Goal: Task Accomplishment & Management: Use online tool/utility

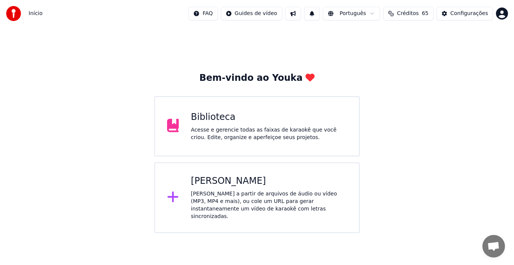
click at [224, 101] on div "Biblioteca Acesse e gerencie todas as faixas de karaokê que você criou. Edite, …" at bounding box center [257, 126] width 206 height 60
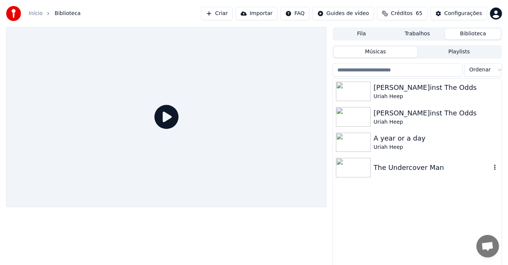
click at [482, 166] on icon "button" at bounding box center [495, 167] width 2 height 5
click at [482, 169] on icon "button" at bounding box center [495, 168] width 8 height 6
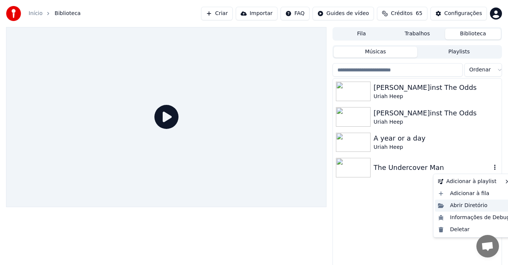
click at [470, 210] on div "Abrir Diretório" at bounding box center [474, 206] width 78 height 12
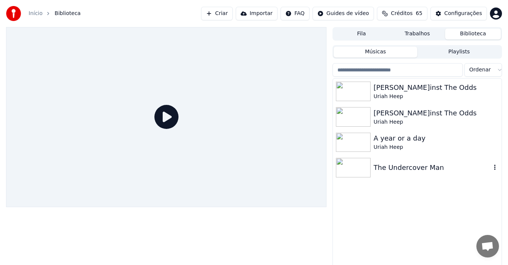
click at [482, 170] on icon "button" at bounding box center [495, 167] width 2 height 5
click at [346, 171] on img at bounding box center [353, 168] width 35 height 20
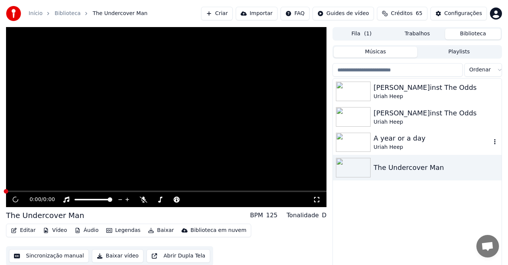
click at [358, 141] on img at bounding box center [353, 143] width 35 height 20
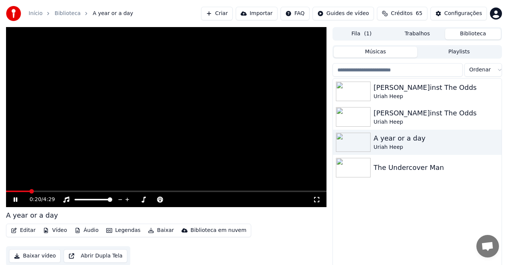
click at [30, 192] on span at bounding box center [166, 192] width 320 height 2
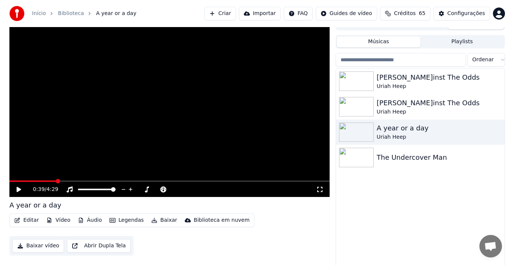
scroll to position [12, 0]
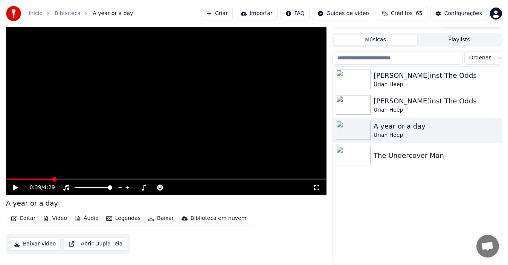
click at [26, 216] on button "Editar" at bounding box center [23, 218] width 30 height 11
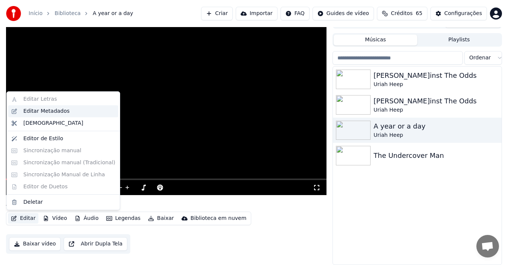
click at [49, 108] on div "Editar Metadados" at bounding box center [46, 112] width 46 height 8
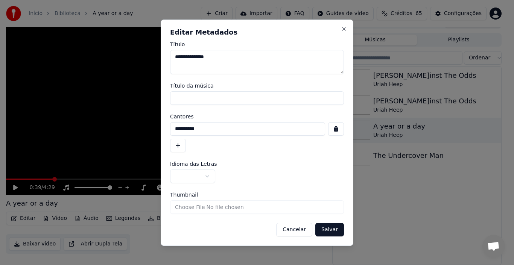
click at [187, 97] on input "Título da música" at bounding box center [257, 98] width 174 height 14
type input "**********"
click at [220, 148] on div "**********" at bounding box center [257, 137] width 174 height 30
click at [207, 177] on button "button" at bounding box center [192, 177] width 45 height 14
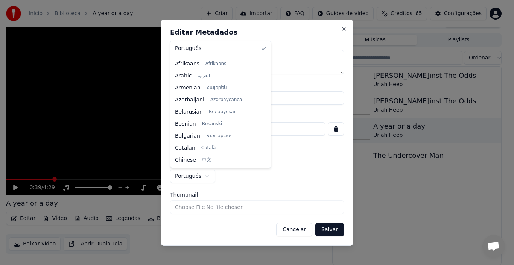
click at [209, 177] on body "**********" at bounding box center [254, 120] width 508 height 265
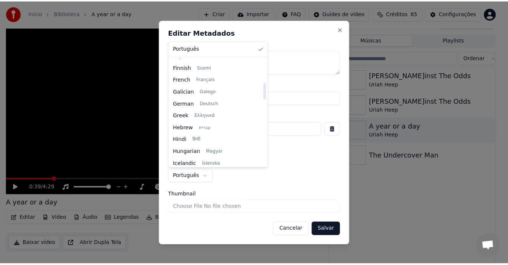
scroll to position [146, 0]
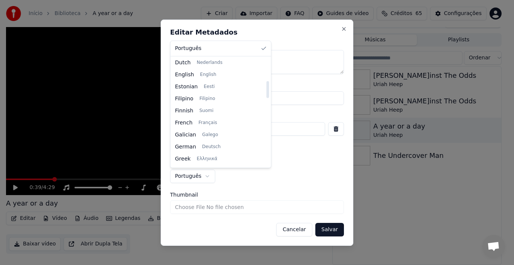
select select "**"
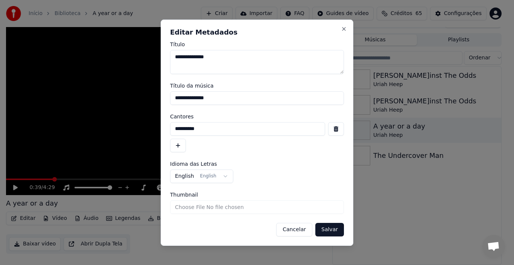
click at [181, 209] on input "Thumbnail" at bounding box center [257, 208] width 174 height 14
type input "**********"
click at [329, 233] on button "Salvar" at bounding box center [329, 230] width 29 height 14
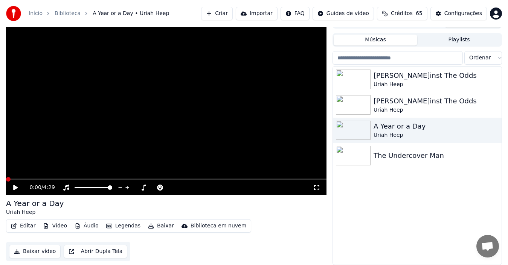
click at [16, 186] on icon at bounding box center [15, 187] width 5 height 5
click at [9, 180] on span at bounding box center [8, 180] width 4 height 2
click at [6, 181] on span at bounding box center [8, 179] width 5 height 5
click at [15, 187] on icon at bounding box center [20, 188] width 17 height 6
click at [13, 187] on icon at bounding box center [20, 188] width 17 height 6
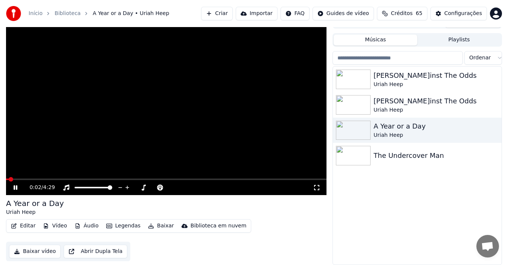
click at [18, 179] on span at bounding box center [166, 180] width 320 height 2
click at [29, 179] on span at bounding box center [166, 180] width 320 height 2
click at [41, 180] on span at bounding box center [166, 180] width 320 height 2
click at [16, 187] on icon at bounding box center [16, 188] width 4 height 5
click at [6, 182] on span at bounding box center [8, 179] width 5 height 5
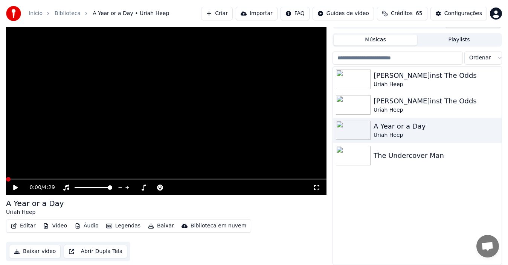
click at [25, 228] on button "Editar" at bounding box center [23, 226] width 30 height 11
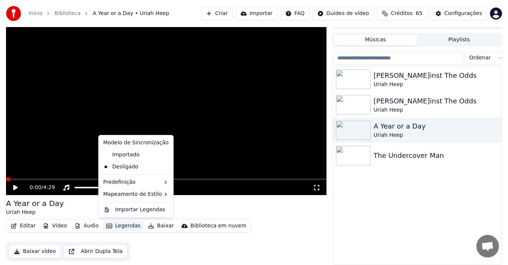
click at [174, 247] on div "Editar Vídeo Áudio Legendas Baixar Biblioteca em nuvem Baixar vídeo Abrir Dupla…" at bounding box center [166, 240] width 320 height 42
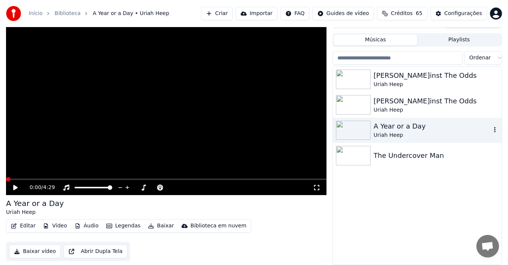
click at [350, 129] on img at bounding box center [353, 131] width 35 height 20
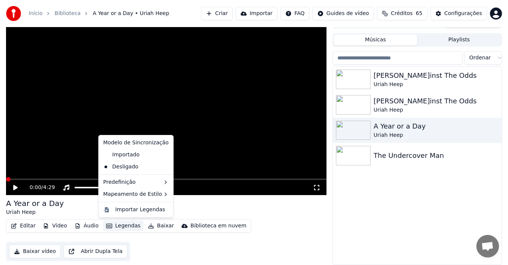
click at [118, 226] on button "Legendas" at bounding box center [123, 226] width 40 height 11
click at [108, 153] on div "Importado" at bounding box center [121, 155] width 43 height 12
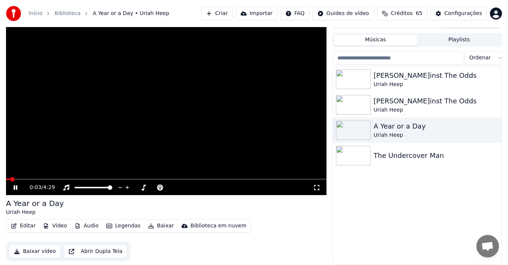
click at [124, 229] on button "Legendas" at bounding box center [123, 226] width 40 height 11
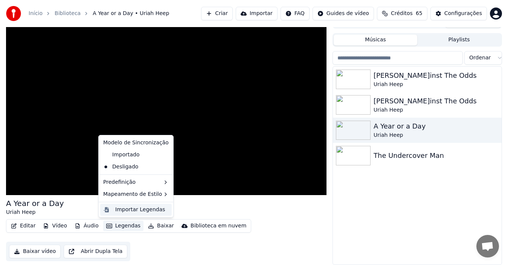
click at [121, 210] on div "Importar Legendas" at bounding box center [140, 210] width 50 height 8
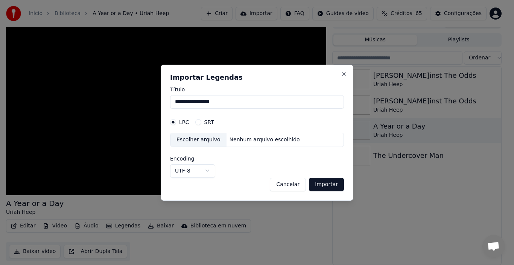
click at [285, 183] on button "Cancelar" at bounding box center [288, 185] width 36 height 14
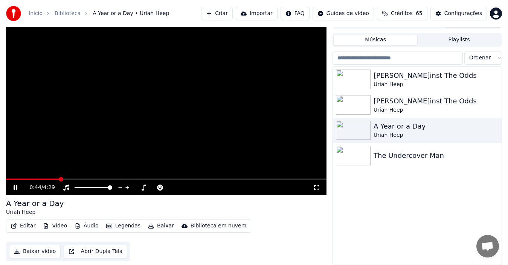
click at [96, 120] on video at bounding box center [166, 105] width 320 height 180
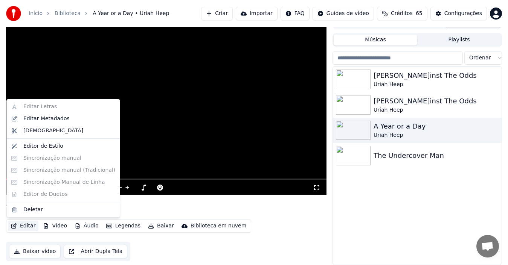
click at [23, 229] on button "Editar" at bounding box center [23, 226] width 30 height 11
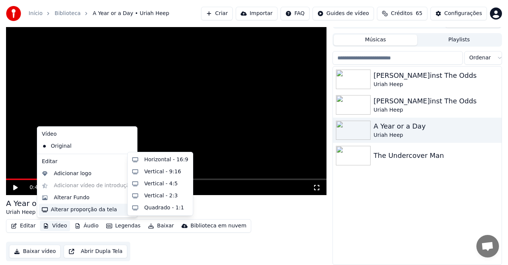
click at [244, 212] on div "A Year or a Day Uriah Heep" at bounding box center [166, 207] width 320 height 18
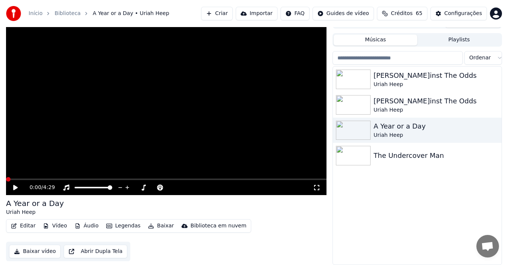
click at [6, 177] on span at bounding box center [8, 179] width 5 height 5
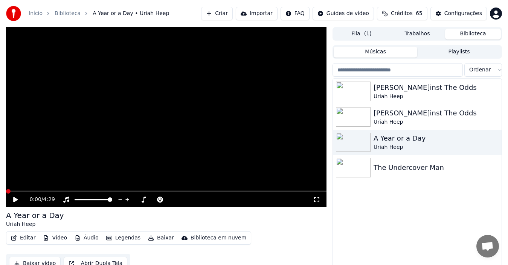
click at [273, 14] on button "Importar" at bounding box center [257, 14] width 42 height 14
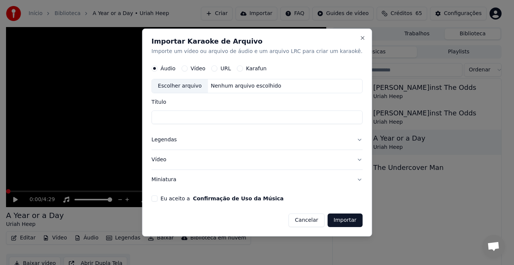
click at [346, 180] on button "Miniatura" at bounding box center [257, 180] width 211 height 20
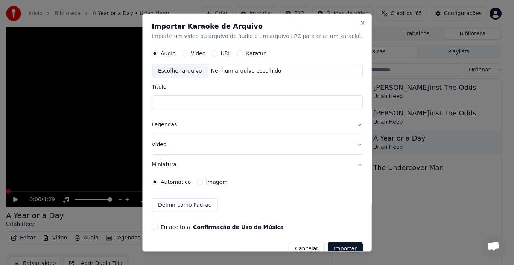
click at [345, 166] on button "Miniatura" at bounding box center [257, 165] width 211 height 20
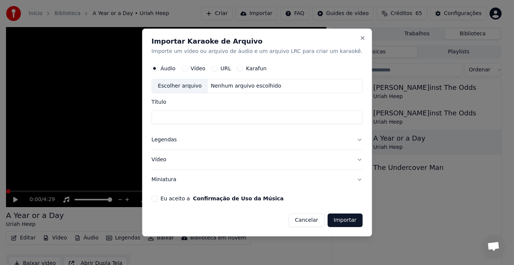
click at [349, 140] on button "Legendas" at bounding box center [257, 141] width 211 height 20
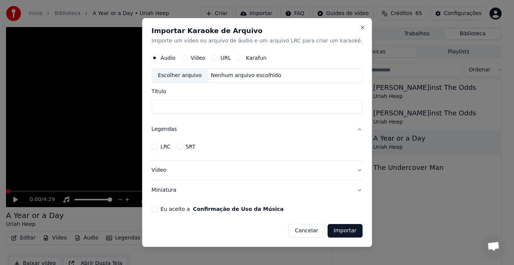
click at [158, 148] on button "LRC" at bounding box center [155, 147] width 6 height 6
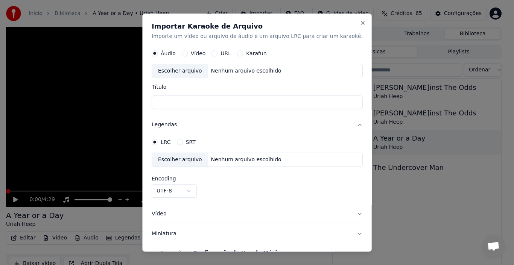
click at [190, 163] on div "Escolher arquivo" at bounding box center [180, 160] width 56 height 14
click at [206, 55] on label "Vídeo" at bounding box center [197, 53] width 15 height 5
click at [187, 55] on button "Vídeo" at bounding box center [184, 53] width 6 height 6
click at [360, 25] on button "Close" at bounding box center [363, 23] width 6 height 6
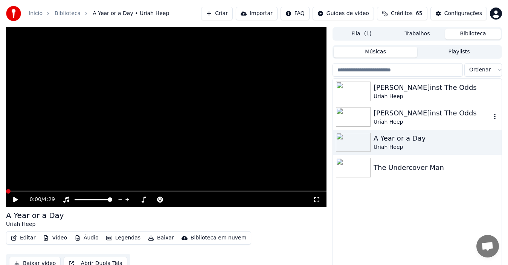
click at [359, 116] on img at bounding box center [353, 117] width 35 height 20
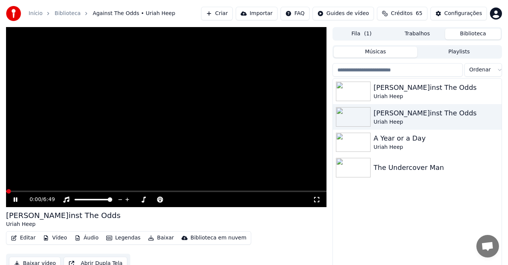
click at [138, 112] on video at bounding box center [166, 117] width 320 height 180
click at [14, 198] on icon at bounding box center [15, 199] width 5 height 5
click at [31, 191] on span at bounding box center [166, 192] width 320 height 2
click at [55, 191] on span at bounding box center [166, 192] width 320 height 2
click at [11, 201] on div "1:05 / 6:49" at bounding box center [166, 200] width 314 height 8
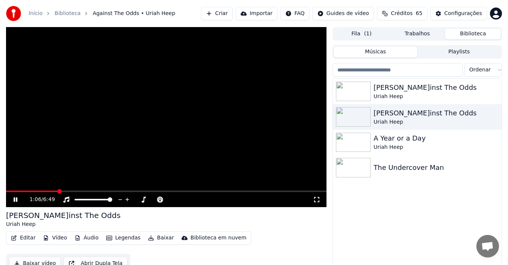
click at [15, 196] on div "1:06 / 6:49" at bounding box center [166, 200] width 314 height 8
click at [14, 198] on icon at bounding box center [20, 200] width 17 height 6
click at [349, 94] on img at bounding box center [353, 92] width 35 height 20
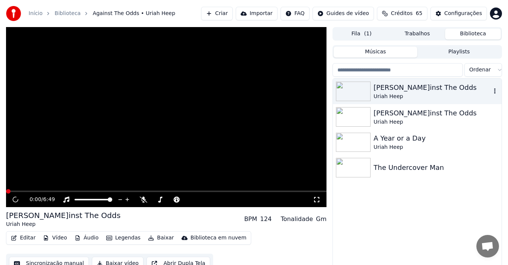
click at [349, 94] on img at bounding box center [353, 92] width 35 height 20
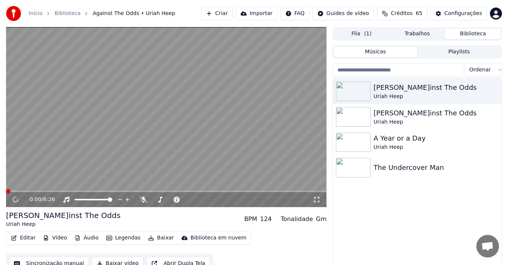
click at [30, 191] on span at bounding box center [166, 192] width 320 height 2
click at [78, 134] on video at bounding box center [166, 117] width 320 height 180
click at [14, 200] on icon at bounding box center [16, 200] width 4 height 5
click at [366, 97] on img at bounding box center [353, 92] width 35 height 20
click at [353, 123] on img at bounding box center [353, 117] width 35 height 20
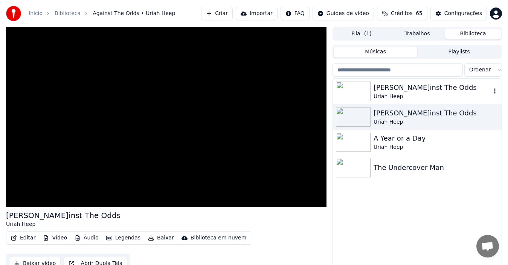
click at [351, 91] on img at bounding box center [353, 92] width 35 height 20
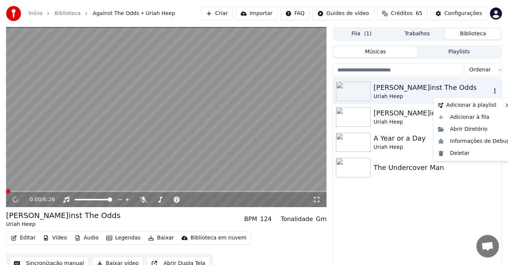
click at [482, 94] on icon "button" at bounding box center [495, 91] width 8 height 6
click at [467, 128] on div "Abrir Diretório" at bounding box center [474, 129] width 78 height 12
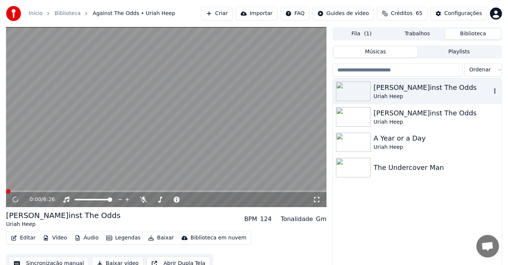
click at [21, 198] on div "0:00 / 6:26" at bounding box center [166, 200] width 314 height 8
click at [353, 116] on img at bounding box center [353, 117] width 35 height 20
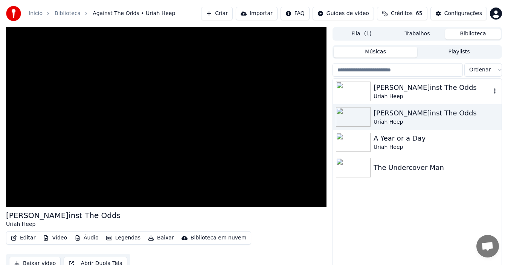
click at [355, 90] on img at bounding box center [353, 92] width 35 height 20
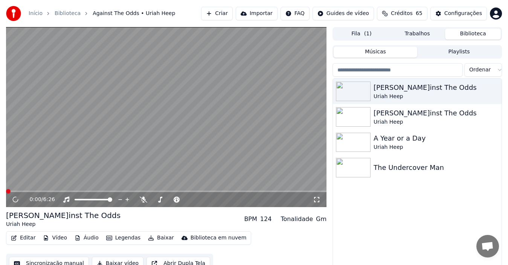
click at [32, 192] on div "0:00 / 6:26" at bounding box center [166, 199] width 320 height 15
click at [26, 191] on span at bounding box center [166, 192] width 320 height 2
click at [44, 191] on span at bounding box center [166, 192] width 320 height 2
click at [77, 190] on video at bounding box center [166, 117] width 320 height 180
click at [14, 198] on icon at bounding box center [16, 200] width 4 height 5
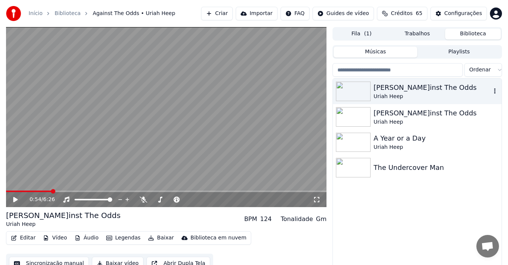
click at [358, 93] on img at bounding box center [353, 92] width 35 height 20
click at [347, 117] on img at bounding box center [353, 117] width 35 height 20
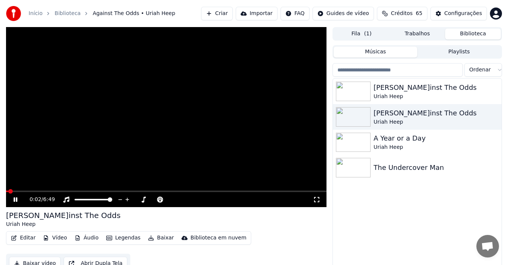
click at [35, 190] on video at bounding box center [166, 117] width 320 height 180
click at [58, 191] on span at bounding box center [166, 192] width 320 height 2
click at [16, 201] on icon at bounding box center [15, 199] width 5 height 5
click at [16, 201] on icon at bounding box center [20, 200] width 17 height 6
click at [482, 88] on icon "button" at bounding box center [495, 91] width 8 height 6
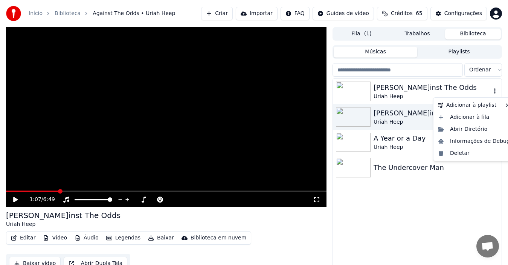
click at [354, 89] on img at bounding box center [353, 92] width 35 height 20
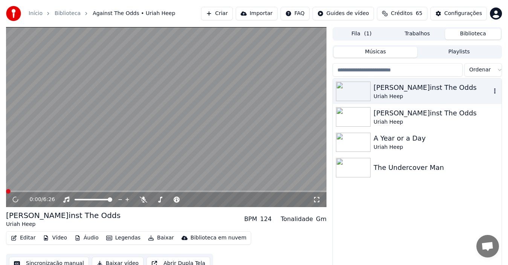
click at [482, 93] on icon "button" at bounding box center [495, 91] width 8 height 6
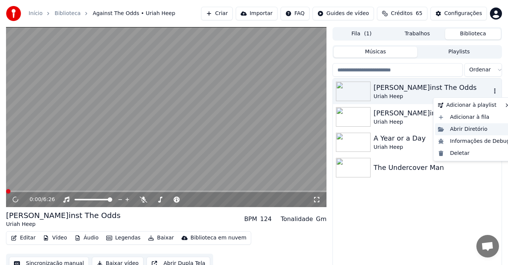
click at [468, 131] on div "Abrir Diretório" at bounding box center [474, 129] width 78 height 12
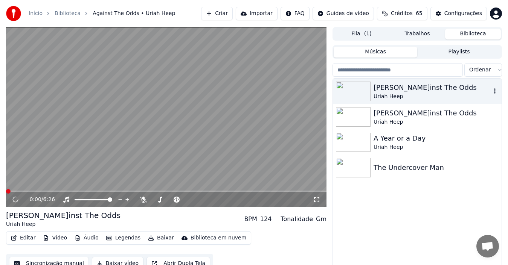
click at [115, 236] on button "Legendas" at bounding box center [123, 238] width 40 height 11
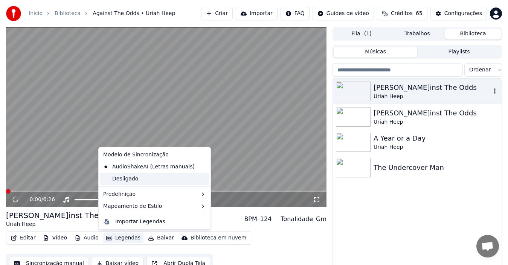
click at [109, 178] on div "Desligado" at bounding box center [154, 179] width 109 height 12
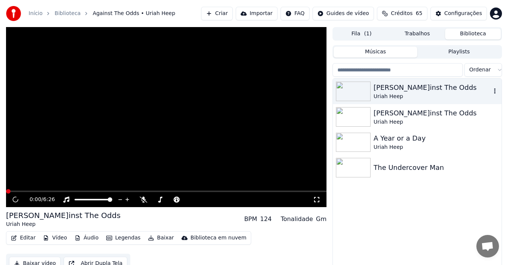
click at [127, 237] on button "Legendas" at bounding box center [123, 238] width 40 height 11
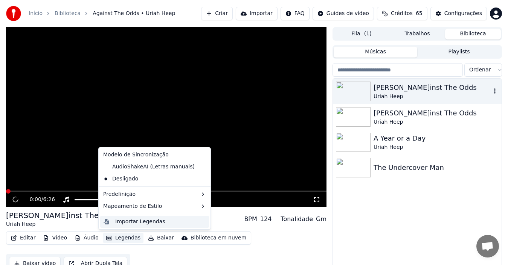
click at [137, 221] on div "Importar Legendas" at bounding box center [140, 222] width 50 height 8
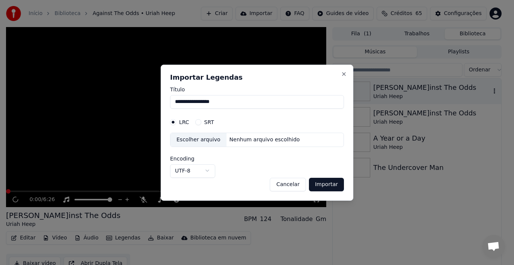
click at [176, 144] on div "Escolher arquivo" at bounding box center [199, 140] width 56 height 14
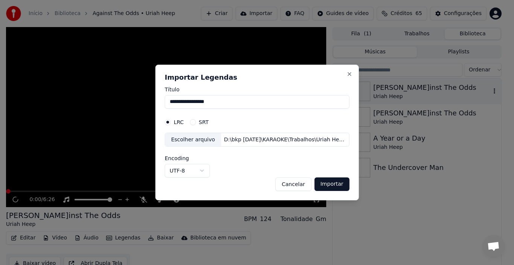
click at [334, 187] on button "Importar" at bounding box center [331, 185] width 35 height 14
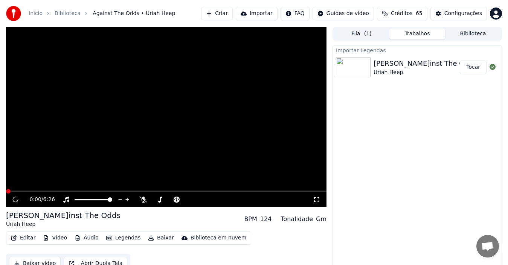
click at [465, 66] on button "Tocar" at bounding box center [473, 68] width 27 height 14
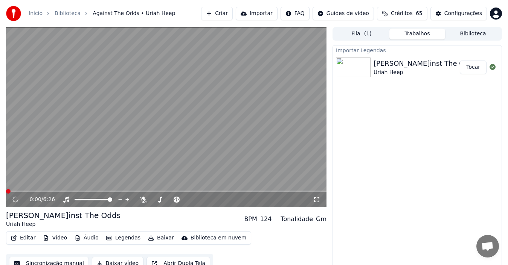
click at [23, 191] on span at bounding box center [166, 192] width 320 height 2
click at [44, 192] on span at bounding box center [166, 192] width 320 height 2
click at [72, 192] on span at bounding box center [166, 192] width 320 height 2
click at [92, 192] on span at bounding box center [166, 192] width 320 height 2
click at [127, 190] on video at bounding box center [166, 117] width 320 height 180
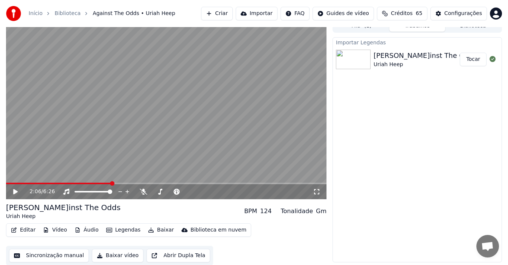
scroll to position [8, 0]
click at [366, 62] on img at bounding box center [353, 59] width 35 height 20
click at [58, 15] on link "Biblioteca" at bounding box center [68, 14] width 26 height 8
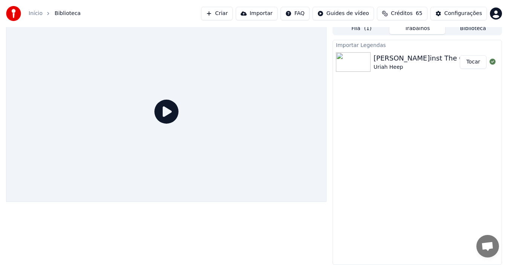
click at [34, 14] on link "Início" at bounding box center [36, 14] width 14 height 8
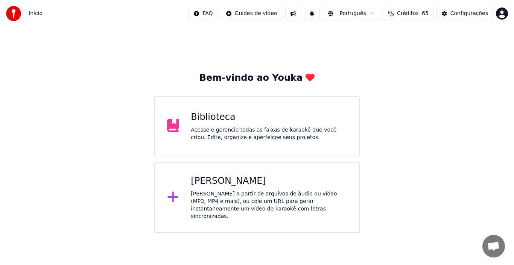
click at [231, 125] on div "Biblioteca Acesse e gerencie todas as faixas de karaokê que você criou. Edite, …" at bounding box center [269, 126] width 156 height 30
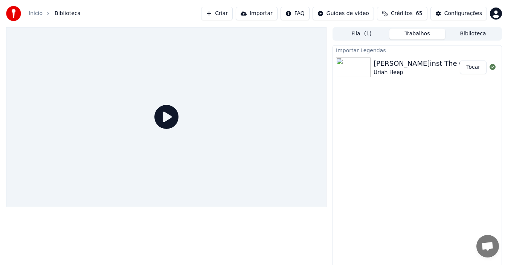
click at [165, 117] on icon at bounding box center [166, 117] width 24 height 24
click at [473, 72] on button "Tocar" at bounding box center [473, 68] width 27 height 14
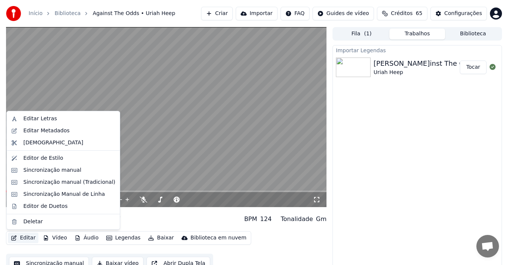
click at [22, 238] on button "Editar" at bounding box center [23, 238] width 30 height 11
click at [37, 120] on div "Editar Letras" at bounding box center [40, 119] width 34 height 8
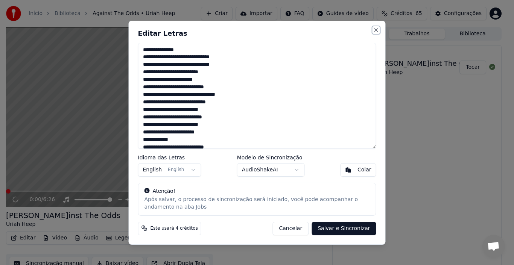
click at [376, 31] on button "Close" at bounding box center [376, 30] width 6 height 6
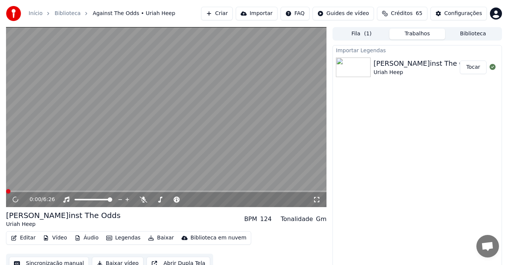
click at [412, 35] on button "Trabalhos" at bounding box center [417, 34] width 56 height 11
click at [474, 32] on button "Biblioteca" at bounding box center [473, 34] width 56 height 11
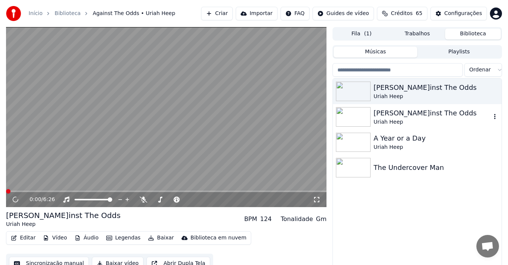
click at [346, 115] on img at bounding box center [353, 117] width 35 height 20
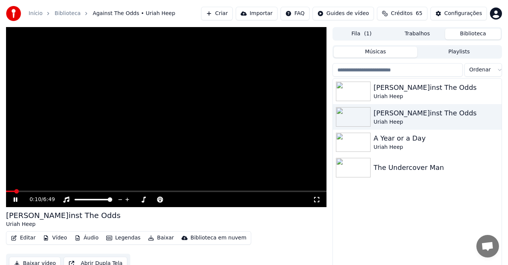
click at [43, 191] on span at bounding box center [166, 192] width 320 height 2
click at [64, 190] on video at bounding box center [166, 117] width 320 height 180
click at [14, 198] on icon at bounding box center [20, 200] width 17 height 6
click at [16, 202] on icon at bounding box center [20, 200] width 17 height 6
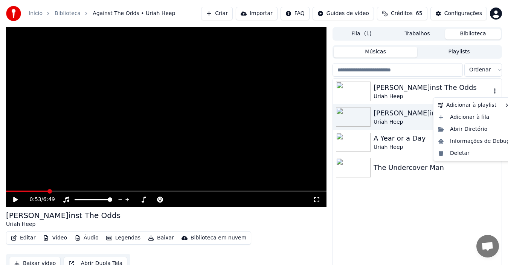
click at [482, 90] on icon "button" at bounding box center [495, 91] width 8 height 6
click at [474, 131] on div "Abrir Diretório" at bounding box center [474, 129] width 78 height 12
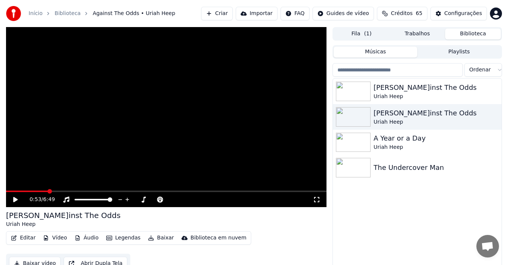
click at [13, 202] on icon at bounding box center [20, 200] width 17 height 6
click at [367, 93] on img at bounding box center [353, 92] width 35 height 20
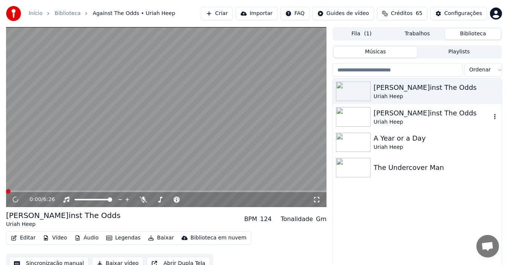
click at [360, 119] on img at bounding box center [353, 117] width 35 height 20
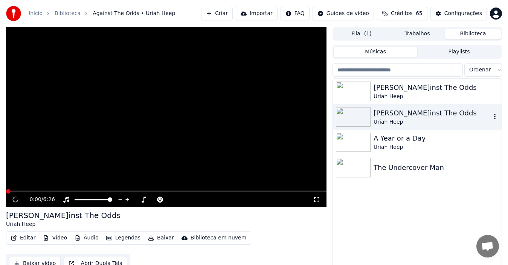
click at [360, 119] on img at bounding box center [353, 117] width 35 height 20
click at [32, 192] on div "0:01 / 6:49" at bounding box center [166, 199] width 320 height 15
click at [44, 192] on span at bounding box center [166, 192] width 320 height 2
click at [11, 198] on div "0:52 / 6:49" at bounding box center [166, 200] width 314 height 8
click at [14, 200] on icon at bounding box center [16, 200] width 4 height 5
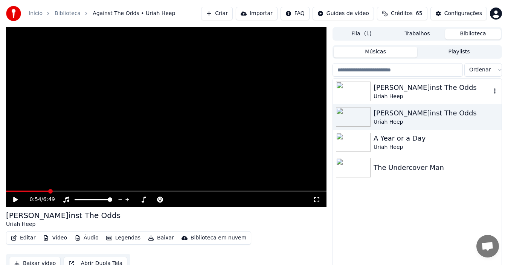
click at [368, 97] on img at bounding box center [353, 92] width 35 height 20
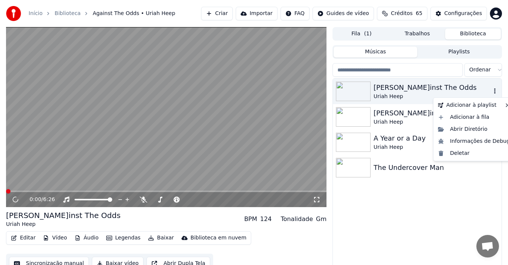
click at [482, 91] on icon "button" at bounding box center [495, 90] width 2 height 5
click at [472, 131] on div "Abrir Diretório" at bounding box center [474, 129] width 78 height 12
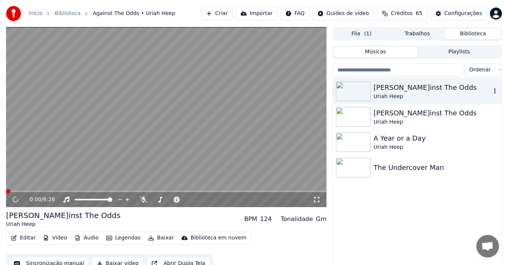
click at [346, 98] on img at bounding box center [353, 92] width 35 height 20
click at [349, 90] on img at bounding box center [353, 92] width 35 height 20
click at [352, 123] on img at bounding box center [353, 117] width 35 height 20
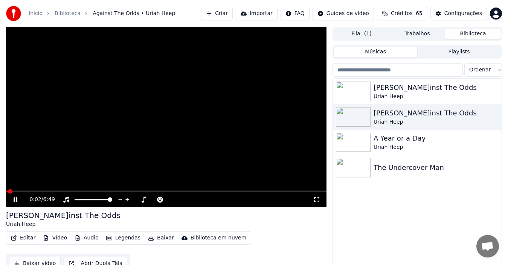
click at [67, 190] on video at bounding box center [166, 117] width 320 height 180
click at [67, 191] on span at bounding box center [166, 192] width 320 height 2
click at [13, 200] on icon at bounding box center [20, 200] width 17 height 6
click at [46, 189] on video at bounding box center [166, 117] width 320 height 180
click at [48, 191] on span at bounding box center [27, 192] width 42 height 2
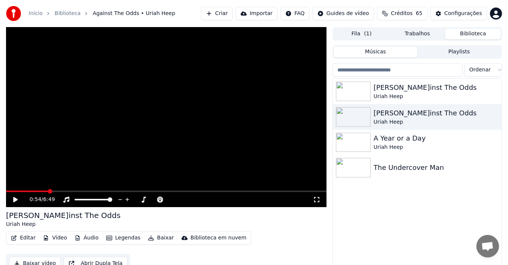
click at [13, 198] on icon at bounding box center [20, 200] width 17 height 6
click at [14, 198] on icon at bounding box center [20, 200] width 17 height 6
drag, startPoint x: 356, startPoint y: 116, endPoint x: 351, endPoint y: 117, distance: 5.4
click at [354, 117] on img at bounding box center [353, 117] width 35 height 20
click at [352, 121] on img at bounding box center [353, 117] width 35 height 20
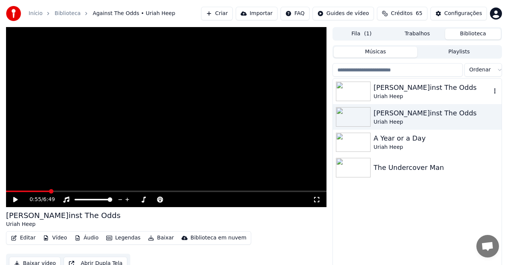
click at [355, 93] on img at bounding box center [353, 92] width 35 height 20
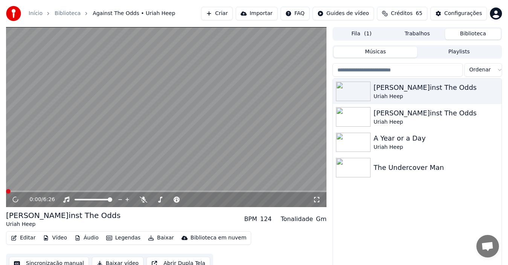
click at [55, 191] on span at bounding box center [166, 192] width 320 height 2
click at [13, 198] on icon at bounding box center [15, 199] width 5 height 5
click at [148, 127] on video at bounding box center [166, 117] width 320 height 180
click at [355, 94] on img at bounding box center [353, 92] width 35 height 20
click at [13, 202] on icon at bounding box center [20, 200] width 17 height 6
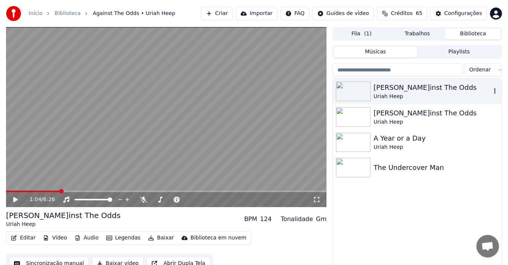
click at [482, 90] on icon "button" at bounding box center [495, 91] width 8 height 6
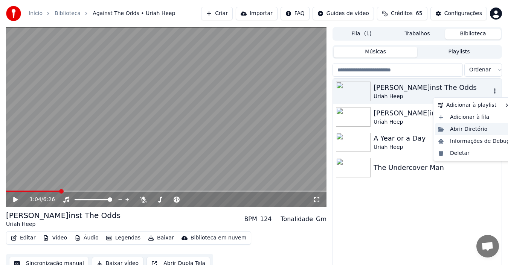
click at [456, 129] on div "Abrir Diretório" at bounding box center [474, 129] width 78 height 12
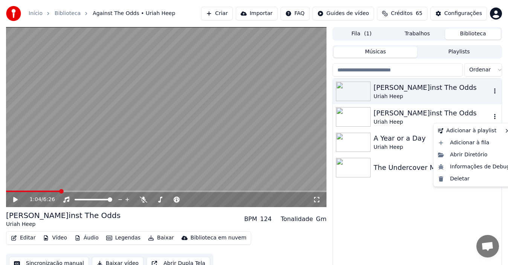
click at [482, 116] on icon "button" at bounding box center [495, 116] width 2 height 5
click at [458, 158] on div "Abrir Diretório" at bounding box center [474, 155] width 78 height 12
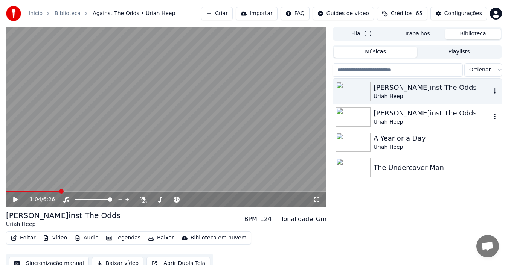
click at [347, 116] on img at bounding box center [353, 117] width 35 height 20
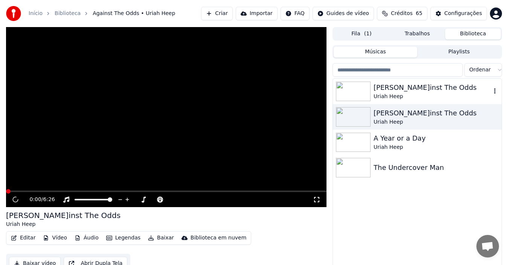
click at [357, 94] on img at bounding box center [353, 92] width 35 height 20
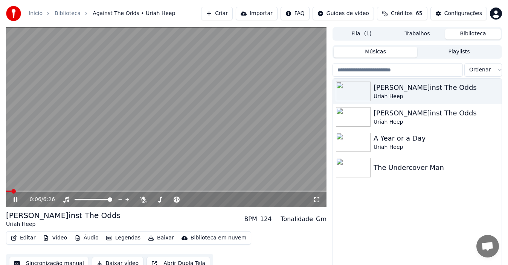
click at [16, 200] on icon at bounding box center [16, 200] width 4 height 5
click at [353, 111] on img at bounding box center [353, 117] width 35 height 20
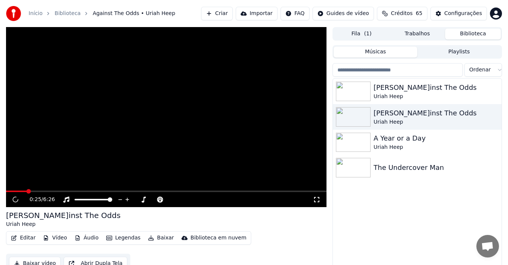
click at [27, 191] on span at bounding box center [166, 192] width 320 height 2
click at [62, 167] on video at bounding box center [166, 117] width 320 height 180
click at [47, 191] on span at bounding box center [166, 192] width 320 height 2
click at [16, 202] on icon at bounding box center [20, 200] width 17 height 6
click at [482, 117] on icon "button" at bounding box center [495, 117] width 8 height 6
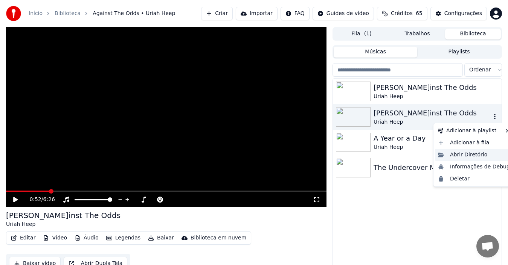
click at [452, 155] on div "Abrir Diretório" at bounding box center [474, 155] width 78 height 12
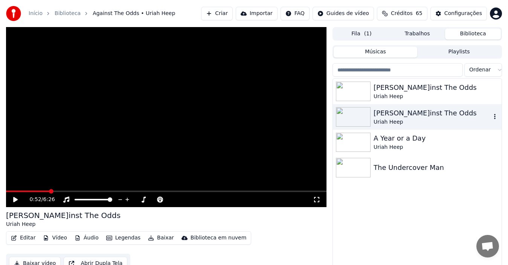
click at [482, 119] on icon "button" at bounding box center [495, 117] width 8 height 6
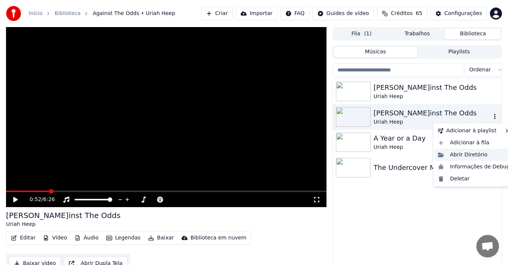
click at [468, 156] on div "Abrir Diretório" at bounding box center [474, 155] width 78 height 12
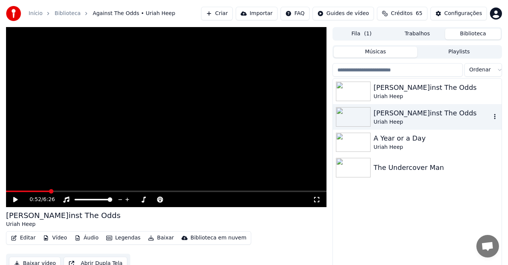
click at [482, 119] on icon "button" at bounding box center [495, 116] width 2 height 5
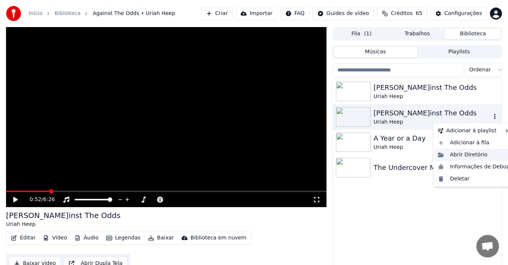
click at [454, 155] on div "Abrir Diretório" at bounding box center [474, 155] width 78 height 12
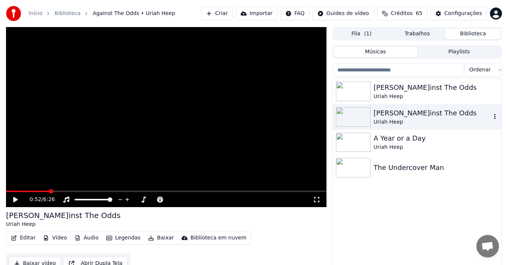
click at [354, 121] on img at bounding box center [353, 117] width 35 height 20
click at [342, 87] on img at bounding box center [353, 92] width 35 height 20
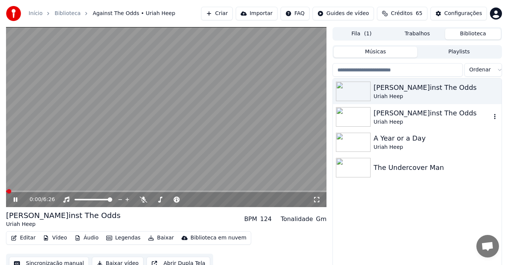
click at [361, 115] on img at bounding box center [353, 117] width 35 height 20
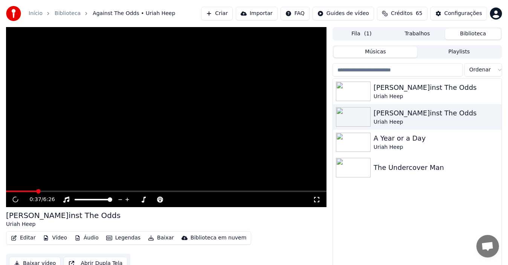
click at [37, 192] on span at bounding box center [166, 192] width 320 height 2
click at [56, 151] on video at bounding box center [166, 117] width 320 height 180
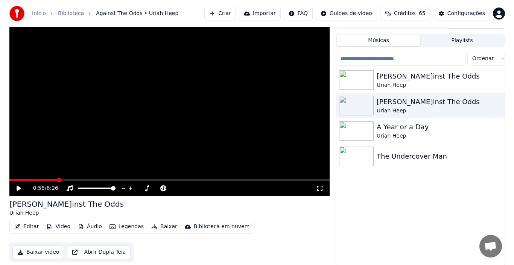
scroll to position [12, 0]
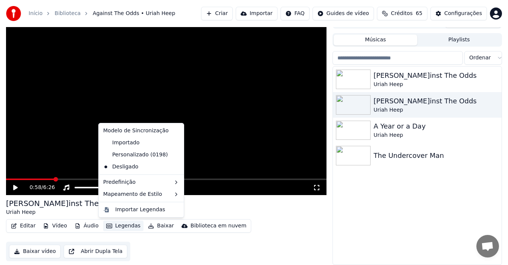
click at [119, 224] on button "Legendas" at bounding box center [123, 226] width 40 height 11
click at [133, 209] on div "Importar Legendas" at bounding box center [140, 210] width 50 height 8
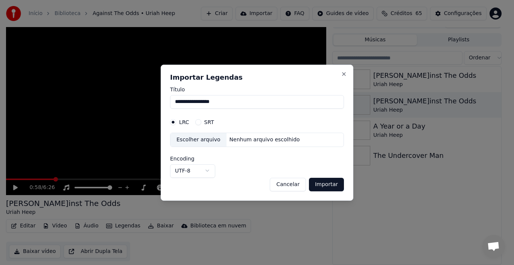
click at [186, 137] on div "Escolher arquivo" at bounding box center [199, 140] width 56 height 14
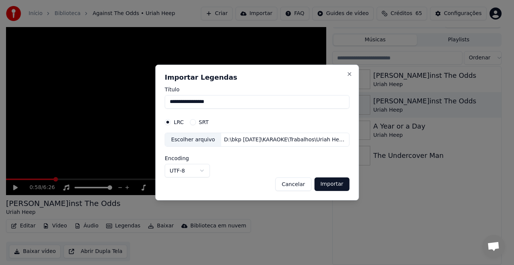
click at [324, 186] on button "Importar" at bounding box center [331, 185] width 35 height 14
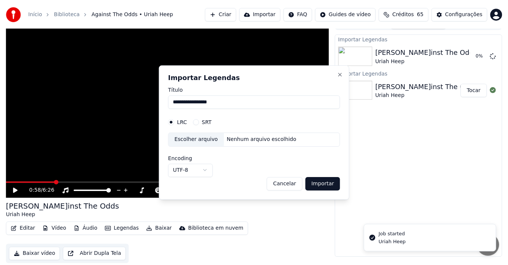
scroll to position [8, 0]
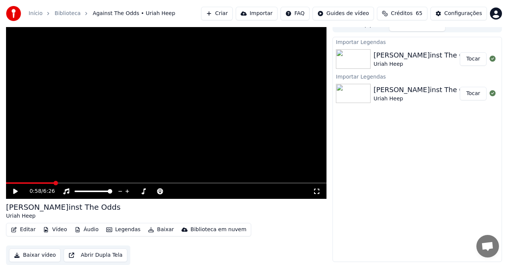
click at [472, 58] on button "Tocar" at bounding box center [473, 59] width 27 height 14
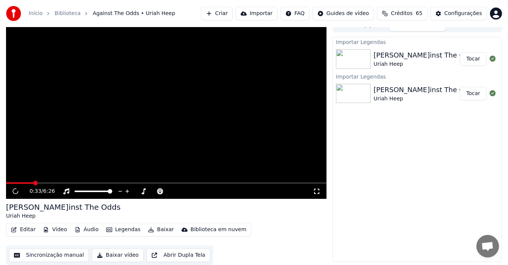
click at [33, 183] on span at bounding box center [166, 184] width 320 height 2
click at [54, 157] on video at bounding box center [166, 109] width 320 height 180
click at [84, 151] on video at bounding box center [166, 109] width 320 height 180
click at [23, 230] on button "Editar" at bounding box center [23, 230] width 30 height 11
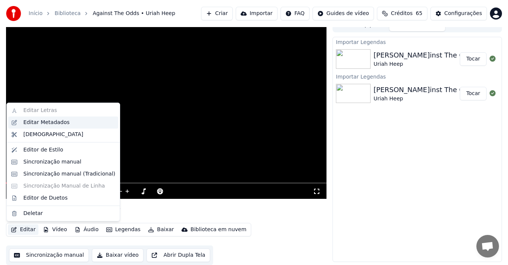
click at [28, 121] on div "Editar Metadados" at bounding box center [46, 123] width 46 height 8
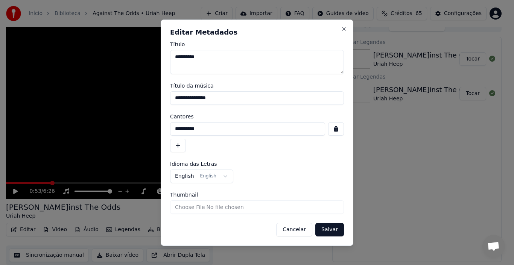
click at [192, 209] on input "Thumbnail" at bounding box center [257, 208] width 174 height 14
click at [195, 206] on input "Thumbnail" at bounding box center [257, 208] width 174 height 14
type input "**********"
click at [330, 230] on button "Salvar" at bounding box center [329, 230] width 29 height 14
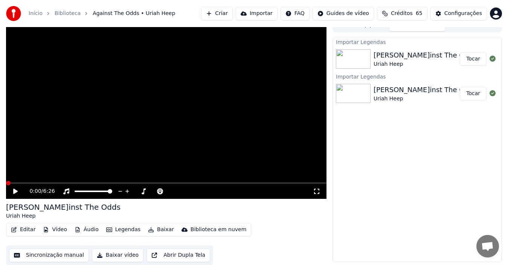
click at [366, 57] on img at bounding box center [353, 59] width 35 height 20
click at [350, 98] on img at bounding box center [353, 94] width 35 height 20
click at [349, 55] on img at bounding box center [353, 59] width 35 height 20
click at [472, 60] on button "Tocar" at bounding box center [473, 59] width 27 height 14
click at [57, 145] on video at bounding box center [166, 109] width 320 height 180
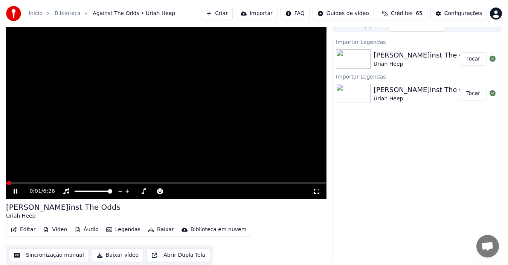
click at [40, 182] on video at bounding box center [166, 109] width 320 height 180
click at [15, 192] on icon at bounding box center [15, 191] width 5 height 5
click at [32, 185] on div "0:01 / 6:26" at bounding box center [166, 191] width 320 height 15
click at [34, 184] on div "0:02 / 6:26" at bounding box center [166, 191] width 320 height 15
click at [38, 184] on div "0:03 / 6:26" at bounding box center [166, 191] width 320 height 15
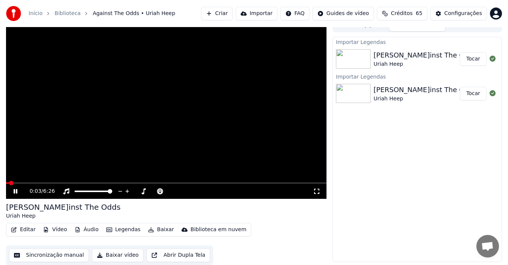
click at [39, 181] on video at bounding box center [166, 109] width 320 height 180
click at [14, 183] on span at bounding box center [166, 184] width 320 height 2
click at [15, 190] on icon at bounding box center [15, 191] width 5 height 5
click at [115, 229] on button "Legendas" at bounding box center [123, 230] width 40 height 11
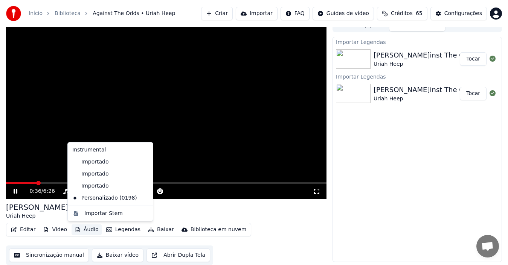
click at [58, 11] on link "Biblioteca" at bounding box center [68, 14] width 26 height 8
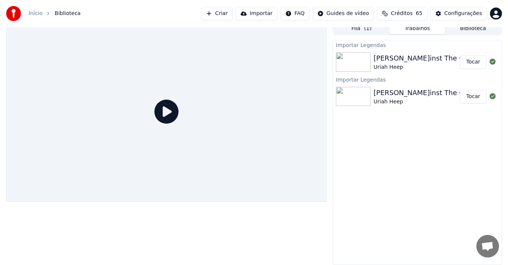
scroll to position [5, 0]
click at [59, 12] on span "Biblioteca" at bounding box center [68, 14] width 26 height 8
click at [36, 12] on link "Início" at bounding box center [36, 14] width 14 height 8
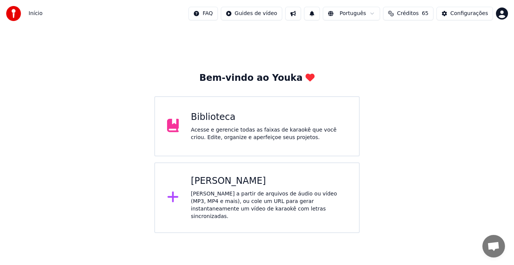
click at [224, 119] on div "Biblioteca" at bounding box center [269, 117] width 156 height 12
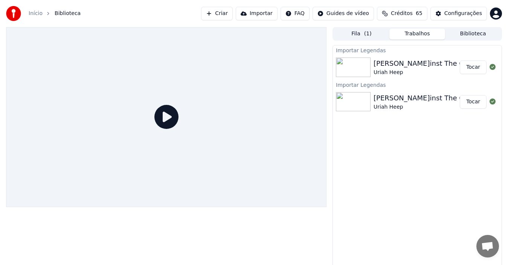
click at [158, 118] on icon at bounding box center [166, 117] width 24 height 24
click at [164, 120] on icon at bounding box center [166, 117] width 24 height 24
click at [352, 74] on img at bounding box center [353, 68] width 35 height 20
click at [466, 66] on button "Tocar" at bounding box center [473, 68] width 27 height 14
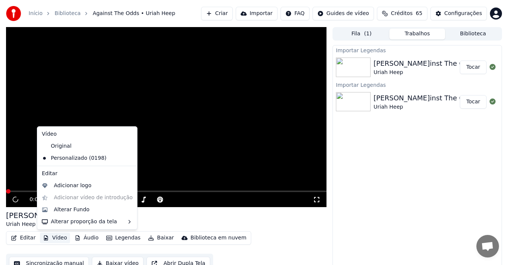
click at [52, 239] on button "Vídeo" at bounding box center [55, 238] width 30 height 11
click at [70, 210] on div "Alterar Fundo" at bounding box center [72, 210] width 36 height 8
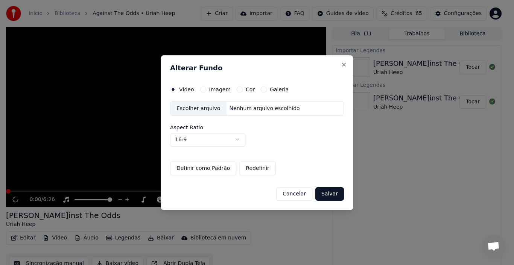
click at [200, 106] on div "Escolher arquivo" at bounding box center [199, 109] width 56 height 14
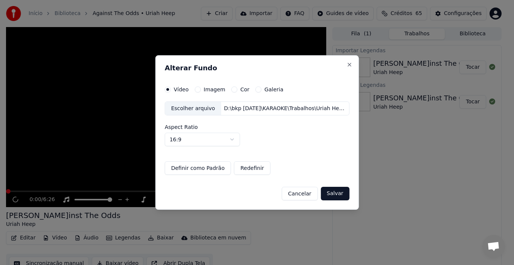
click at [184, 171] on button "Definir como Padrão" at bounding box center [198, 169] width 66 height 14
click at [250, 171] on button "Redefinir" at bounding box center [252, 169] width 37 height 14
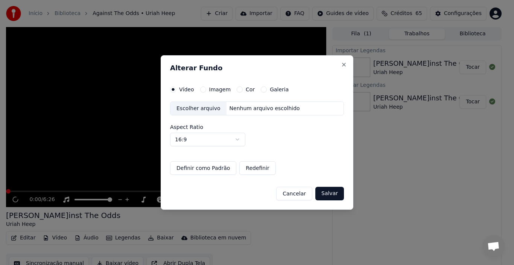
click at [328, 195] on button "Salvar" at bounding box center [329, 194] width 29 height 14
click at [185, 167] on button "Definir como Padrão" at bounding box center [203, 169] width 66 height 14
click at [334, 192] on button "Salvar" at bounding box center [329, 194] width 29 height 14
click at [344, 64] on button "Close" at bounding box center [344, 65] width 6 height 6
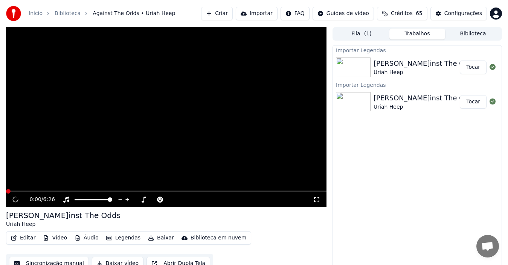
click at [34, 180] on video at bounding box center [166, 117] width 320 height 180
click at [35, 191] on span at bounding box center [166, 192] width 320 height 2
click at [61, 238] on button "Vídeo" at bounding box center [55, 238] width 30 height 11
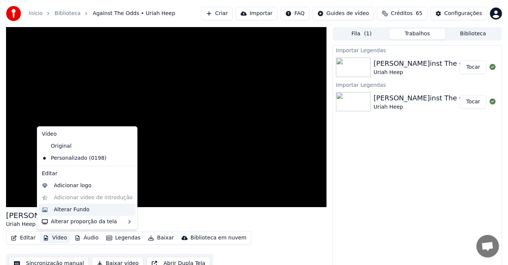
click at [57, 208] on div "Alterar Fundo" at bounding box center [72, 210] width 36 height 8
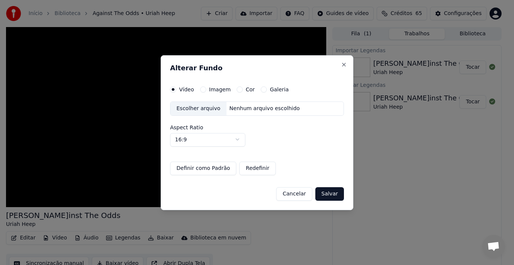
click at [200, 109] on div "Escolher arquivo" at bounding box center [199, 109] width 56 height 14
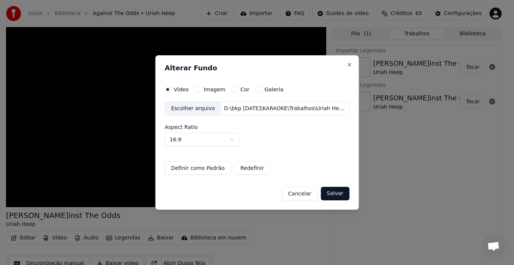
click at [331, 191] on button "Salvar" at bounding box center [335, 194] width 29 height 14
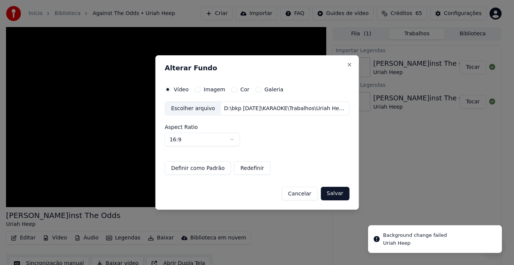
click at [294, 198] on button "Cancelar" at bounding box center [300, 194] width 36 height 14
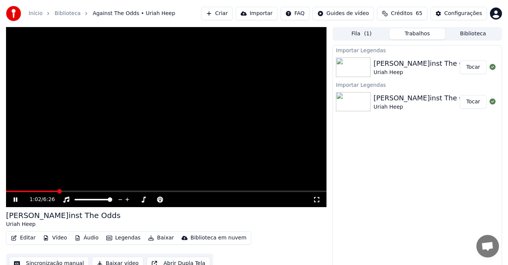
click at [14, 200] on icon at bounding box center [16, 200] width 4 height 5
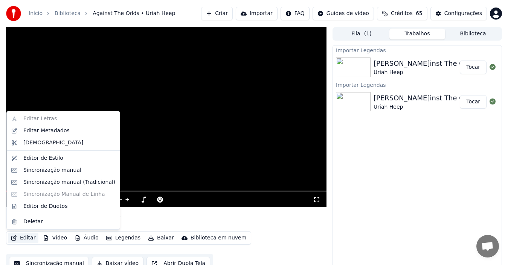
click at [26, 236] on button "Editar" at bounding box center [23, 238] width 30 height 11
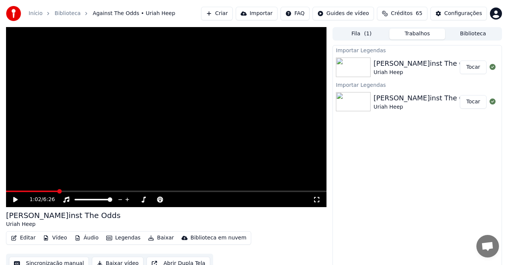
click at [67, 12] on link "Biblioteca" at bounding box center [68, 14] width 26 height 8
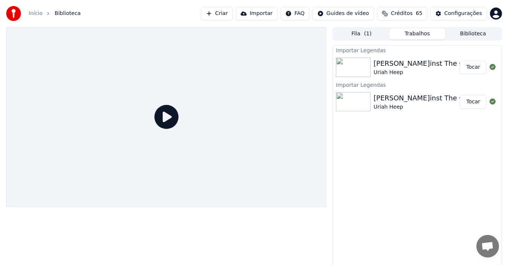
click at [67, 12] on span "Biblioteca" at bounding box center [68, 14] width 26 height 8
click at [35, 14] on link "Início" at bounding box center [36, 14] width 14 height 8
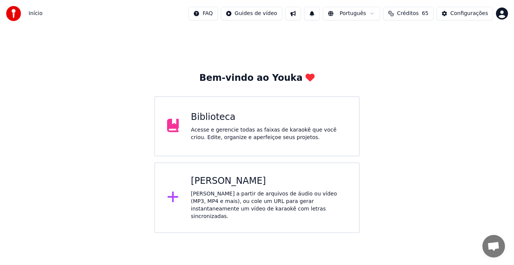
click at [210, 125] on div "Biblioteca Acesse e gerencie todas as faixas de karaokê que você criou. Edite, …" at bounding box center [269, 126] width 156 height 30
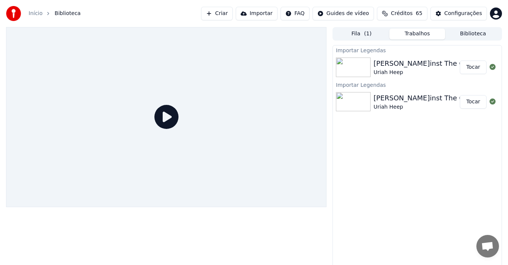
click at [30, 11] on link "Início" at bounding box center [36, 14] width 14 height 8
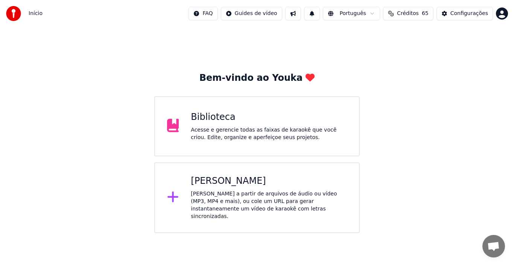
click at [200, 181] on div "[PERSON_NAME]" at bounding box center [269, 181] width 156 height 12
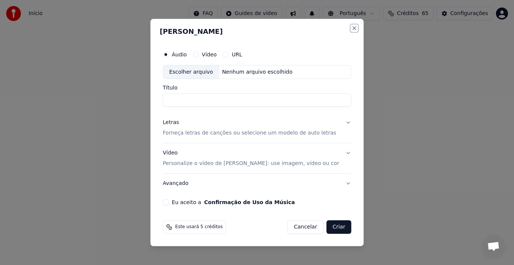
click at [351, 28] on button "Close" at bounding box center [354, 28] width 6 height 6
